Goal: Information Seeking & Learning: Learn about a topic

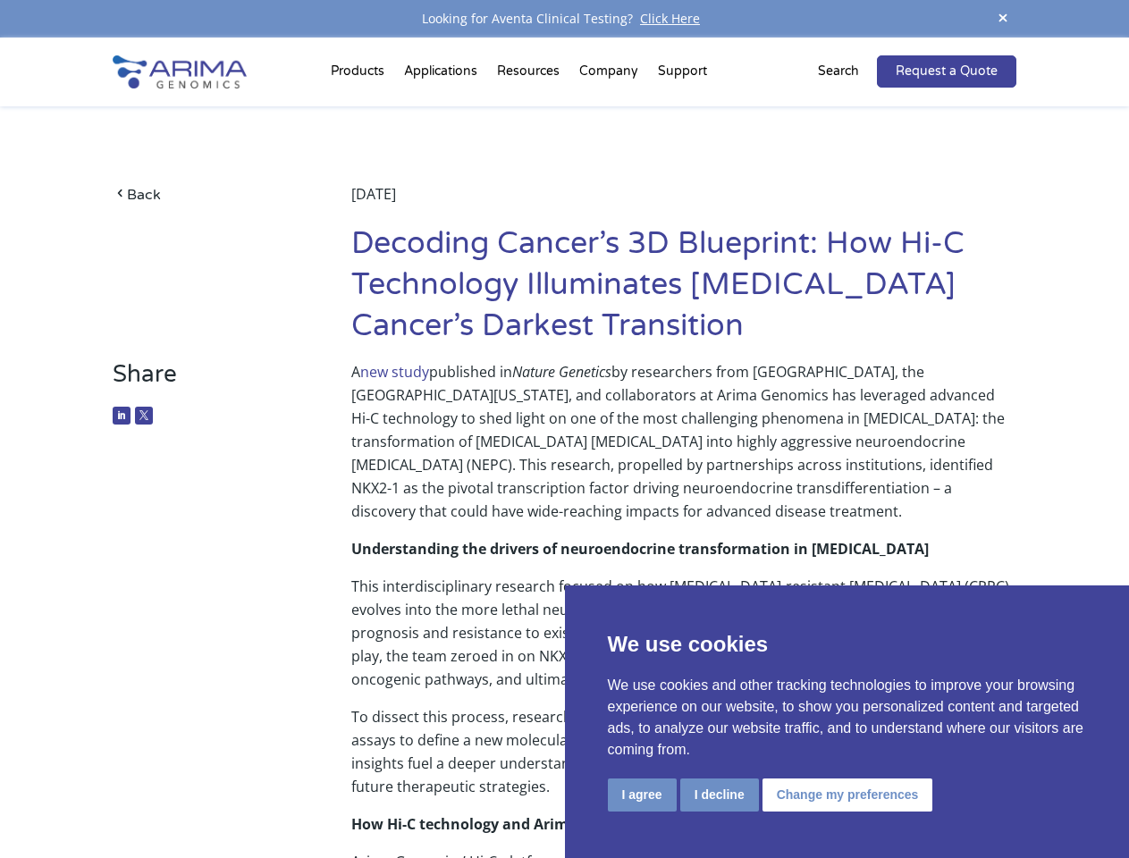
click at [564, 429] on p "A new study published in Nature Genetics by researchers from [GEOGRAPHIC_DATA],…" at bounding box center [683, 448] width 665 height 177
click at [642, 795] on button "I agree" at bounding box center [642, 795] width 69 height 33
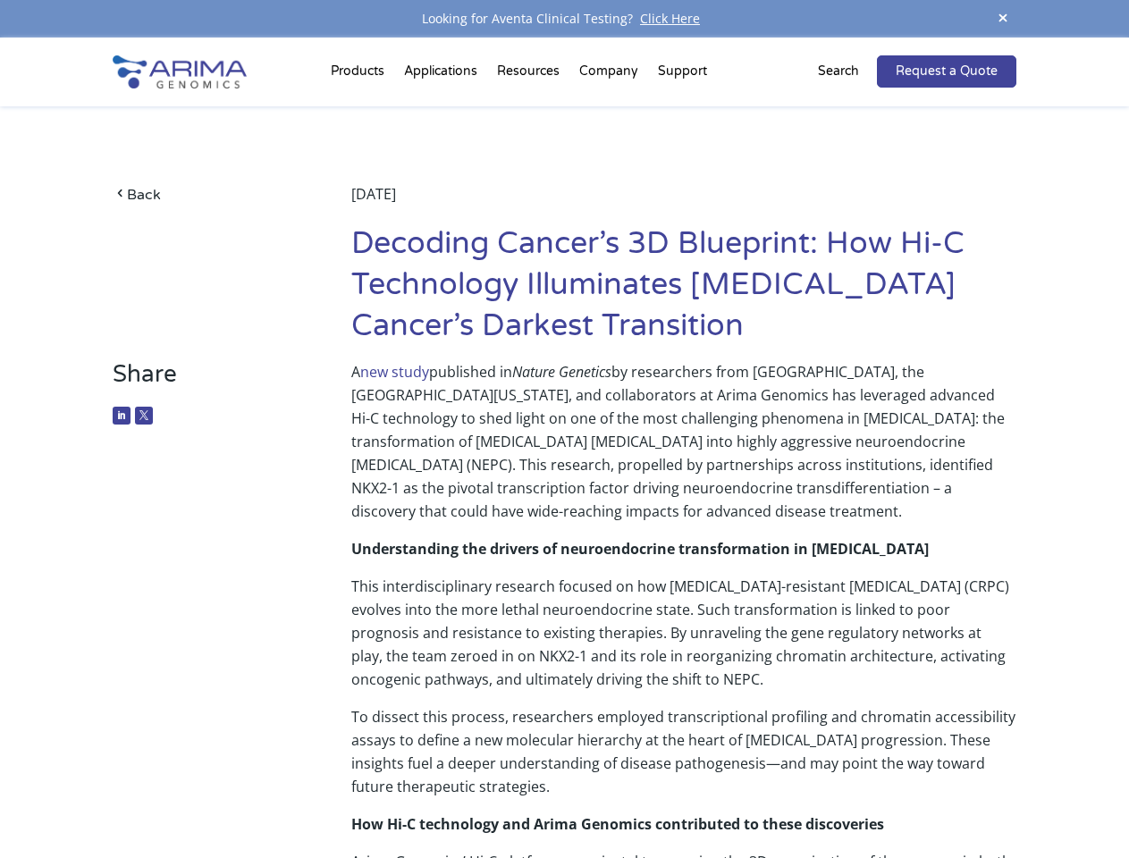
click at [719, 795] on p "To dissect this process, researchers employed transcriptional profiling and chr…" at bounding box center [683, 758] width 665 height 107
click at [845, 795] on p "To dissect this process, researchers employed transcriptional profiling and chr…" at bounding box center [683, 758] width 665 height 107
click at [1003, 19] on span at bounding box center [1003, 19] width 27 height 24
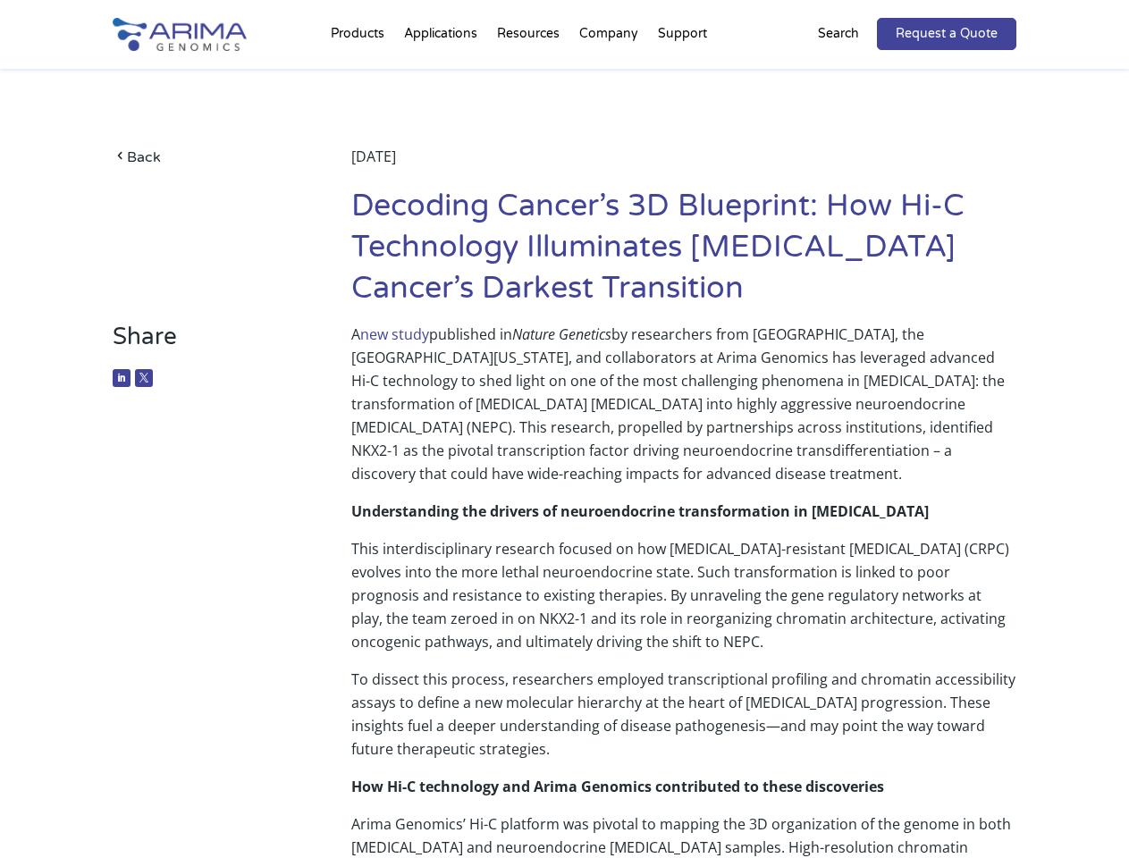
click at [564, 448] on p "A new study published in Nature Genetics by researchers from [GEOGRAPHIC_DATA],…" at bounding box center [683, 411] width 665 height 177
click at [360, 75] on div "Back [DATE] Decoding Cancer’s 3D Blueprint: How Hi-C Technology Illuminates [ME…" at bounding box center [564, 196] width 903 height 254
click at [530, 75] on div "Back [DATE] Decoding Cancer’s 3D Blueprint: How Hi-C Technology Illuminates [ME…" at bounding box center [564, 196] width 903 height 254
click at [610, 75] on div "Back [DATE] Decoding Cancer’s 3D Blueprint: How Hi-C Technology Illuminates [ME…" at bounding box center [564, 196] width 903 height 254
click at [682, 75] on div "Back [DATE] Decoding Cancer’s 3D Blueprint: How Hi-C Technology Illuminates [ME…" at bounding box center [564, 196] width 903 height 254
